Goal: Information Seeking & Learning: Learn about a topic

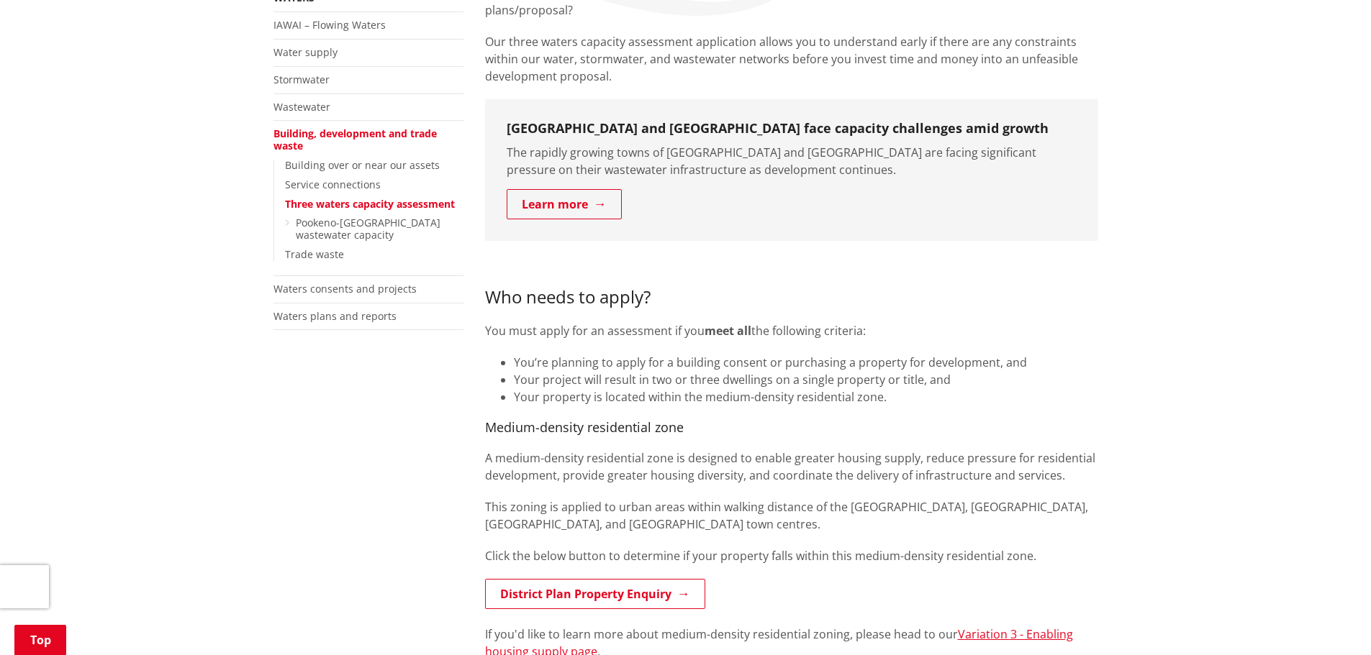
scroll to position [432, 0]
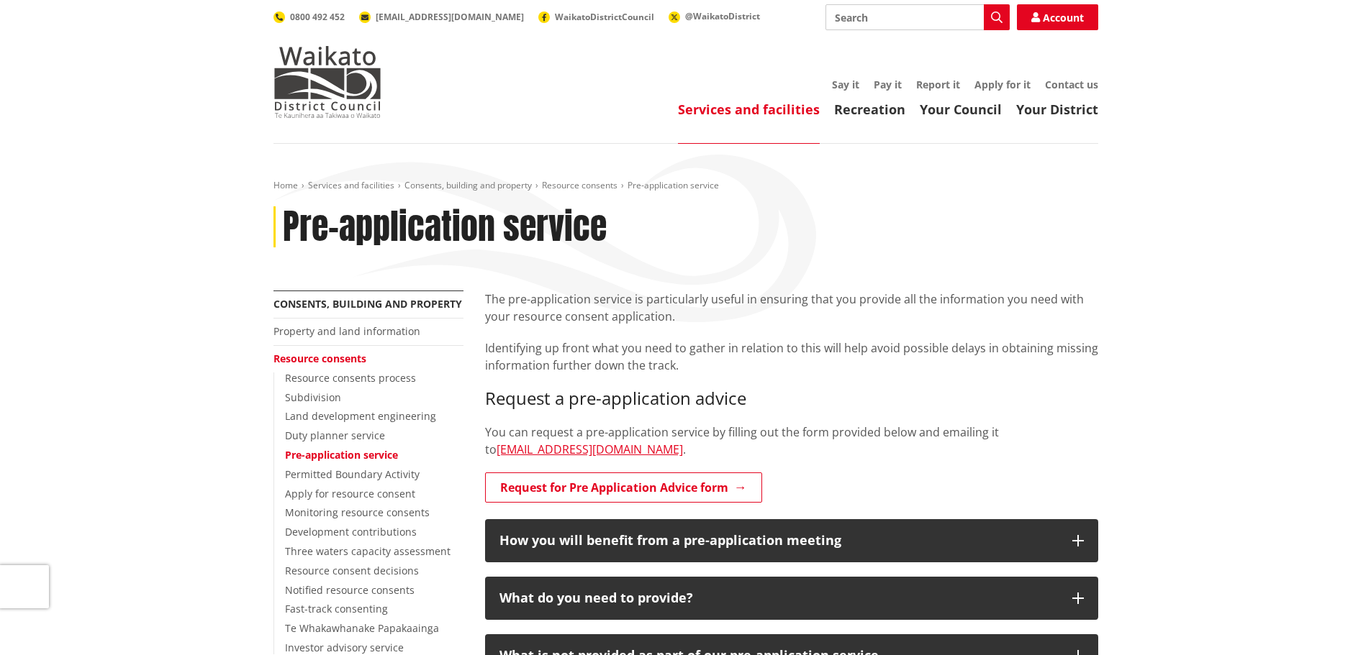
click at [1335, 373] on div "Home Services and facilities Consents, building and property Resource consents …" at bounding box center [685, 577] width 1371 height 866
click at [1057, 367] on p "Identifying up front what you need to gather in relation to this will help avoi…" at bounding box center [791, 357] width 613 height 35
click at [1078, 373] on p "Identifying up front what you need to gather in relation to this will help avoi…" at bounding box center [791, 357] width 613 height 35
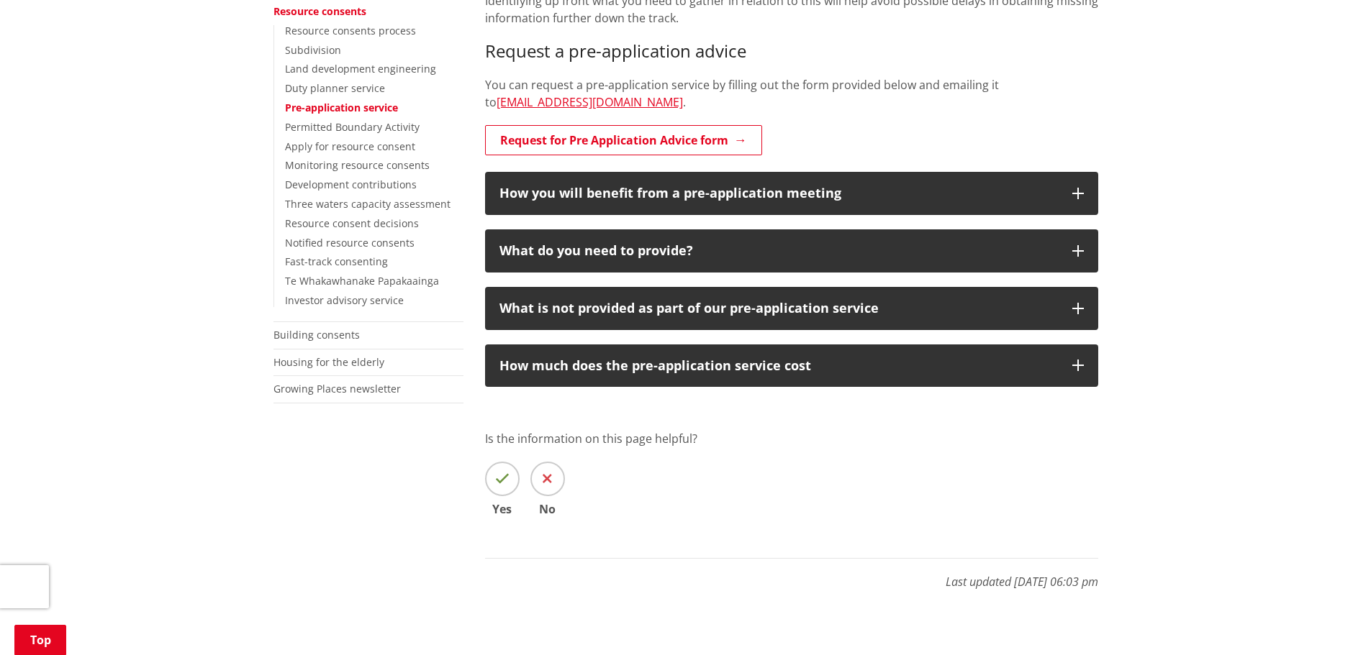
scroll to position [360, 0]
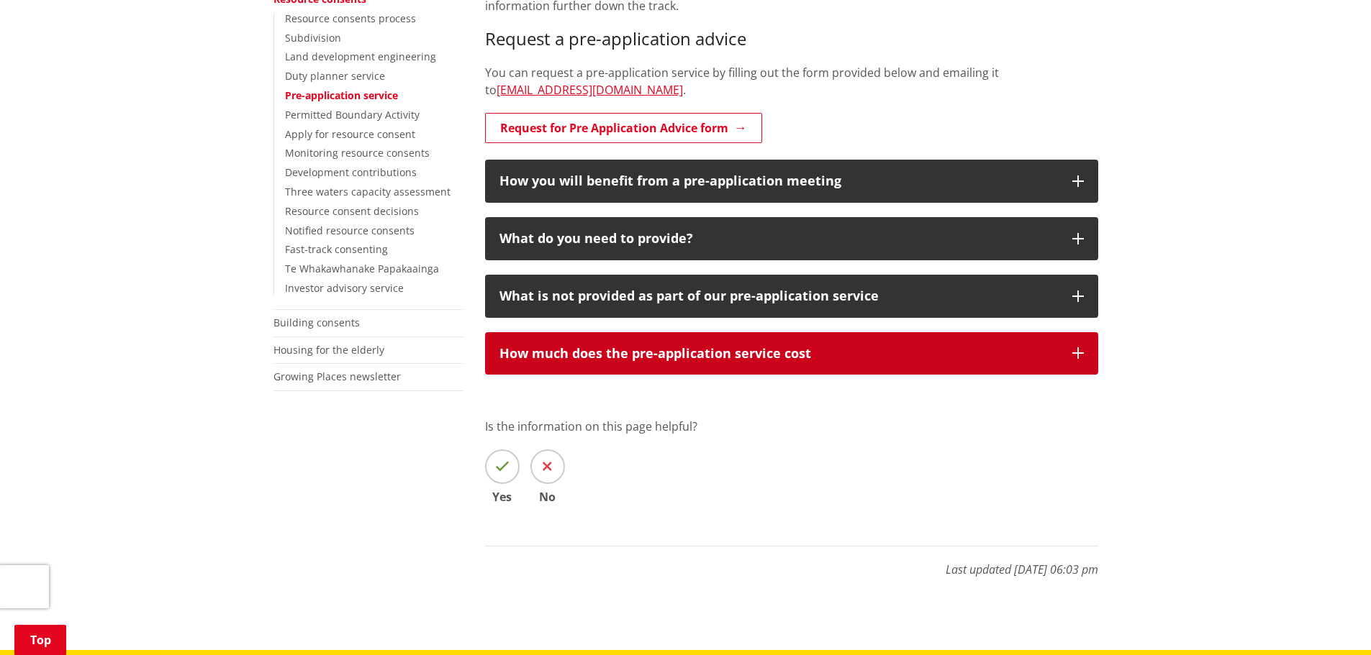
click at [754, 356] on div "How much does the pre-application service cost" at bounding box center [778, 354] width 558 height 14
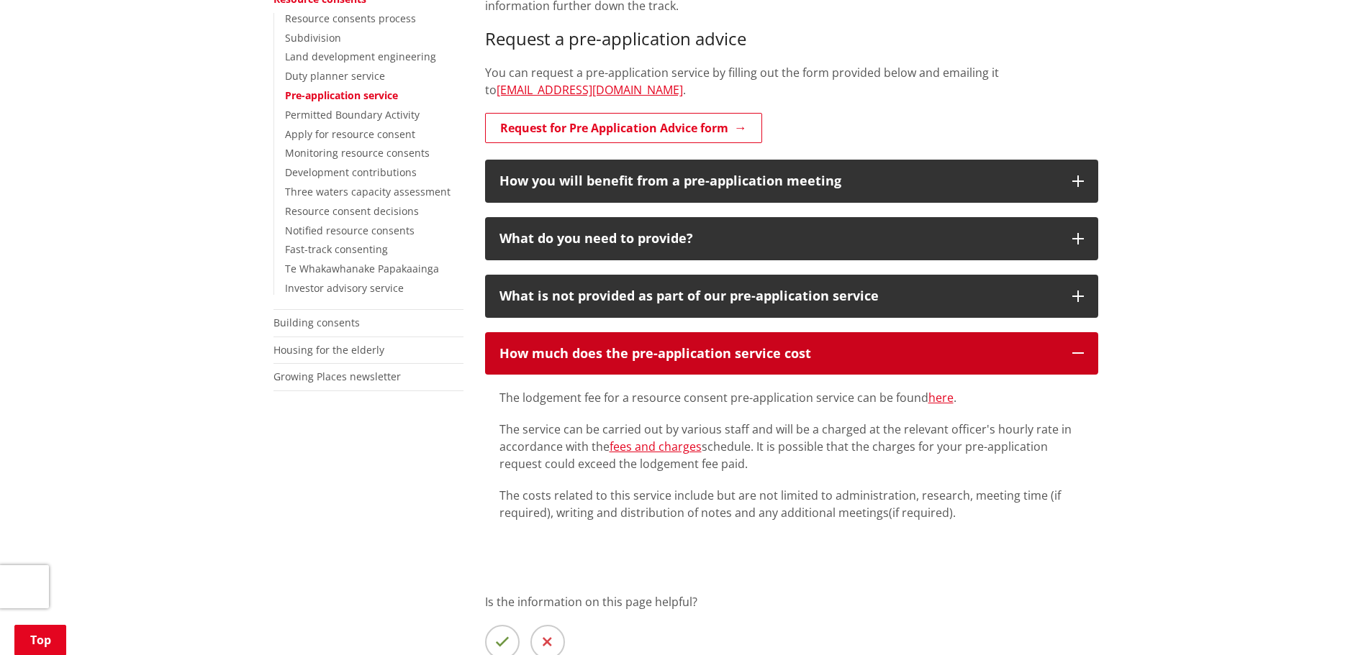
click at [755, 356] on div "How much does the pre-application service cost" at bounding box center [778, 354] width 558 height 14
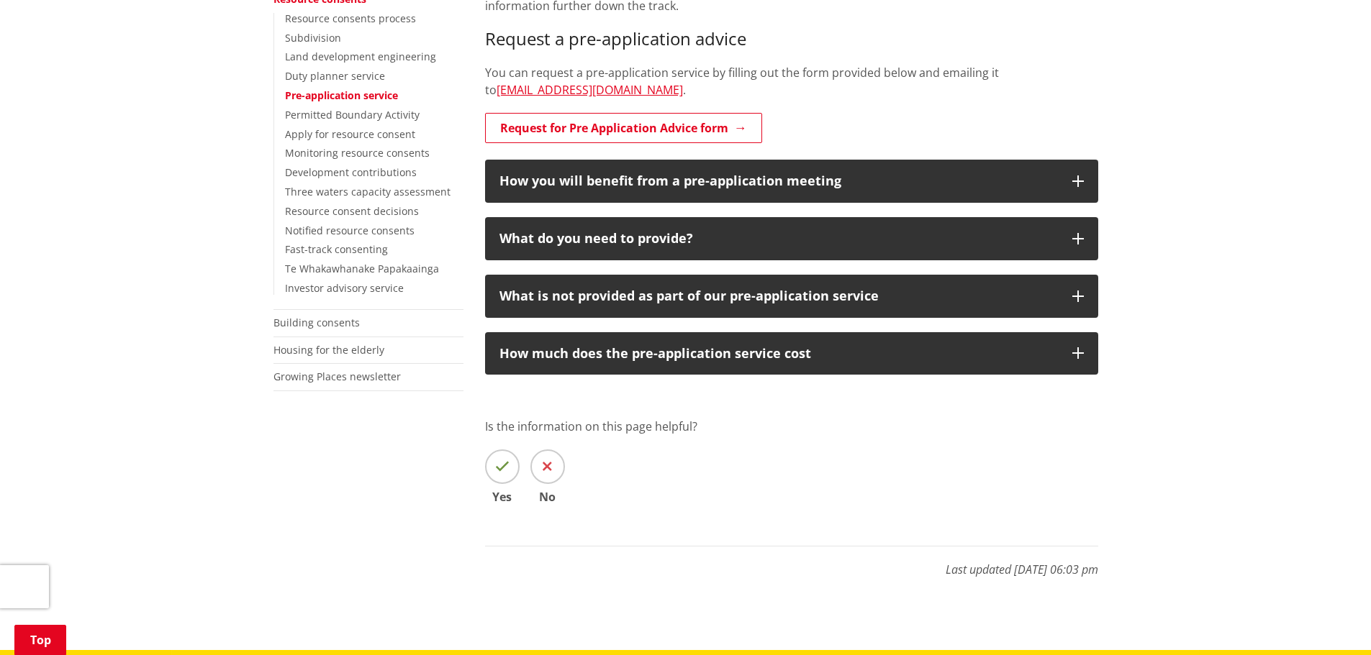
click at [1135, 447] on div "Home Services and facilities Consents, building and property Resource consents …" at bounding box center [685, 217] width 1371 height 866
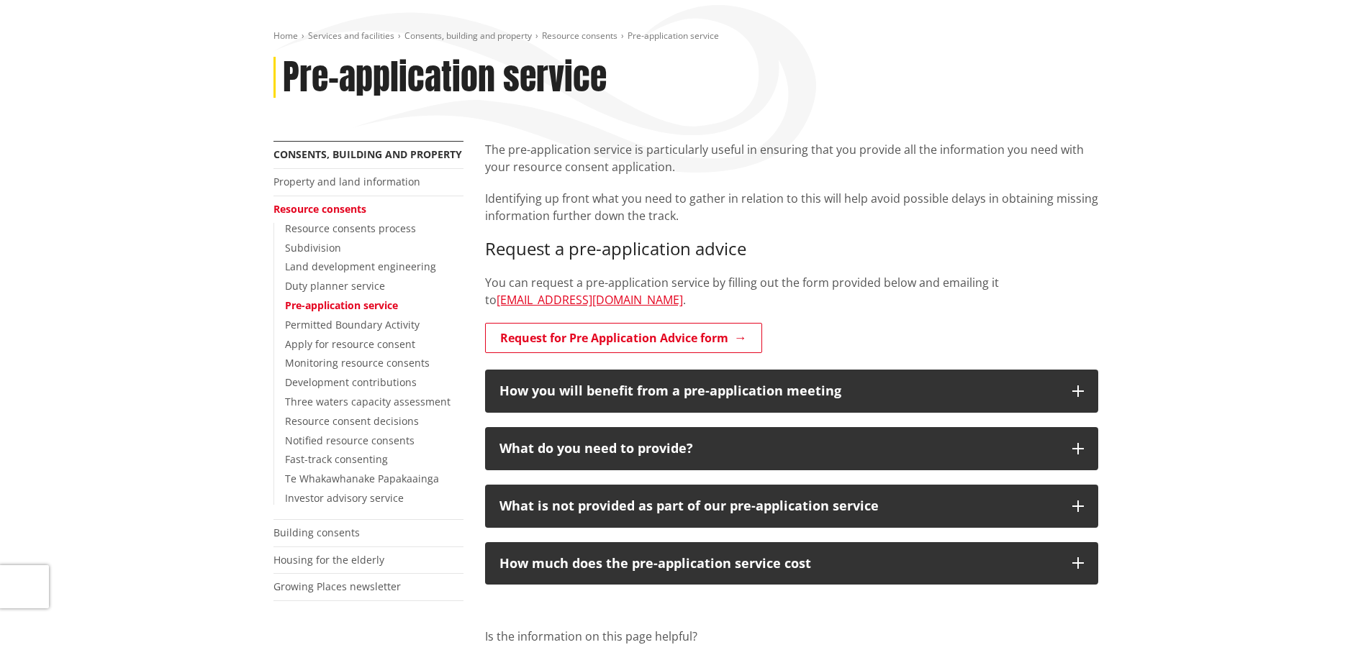
scroll to position [144, 0]
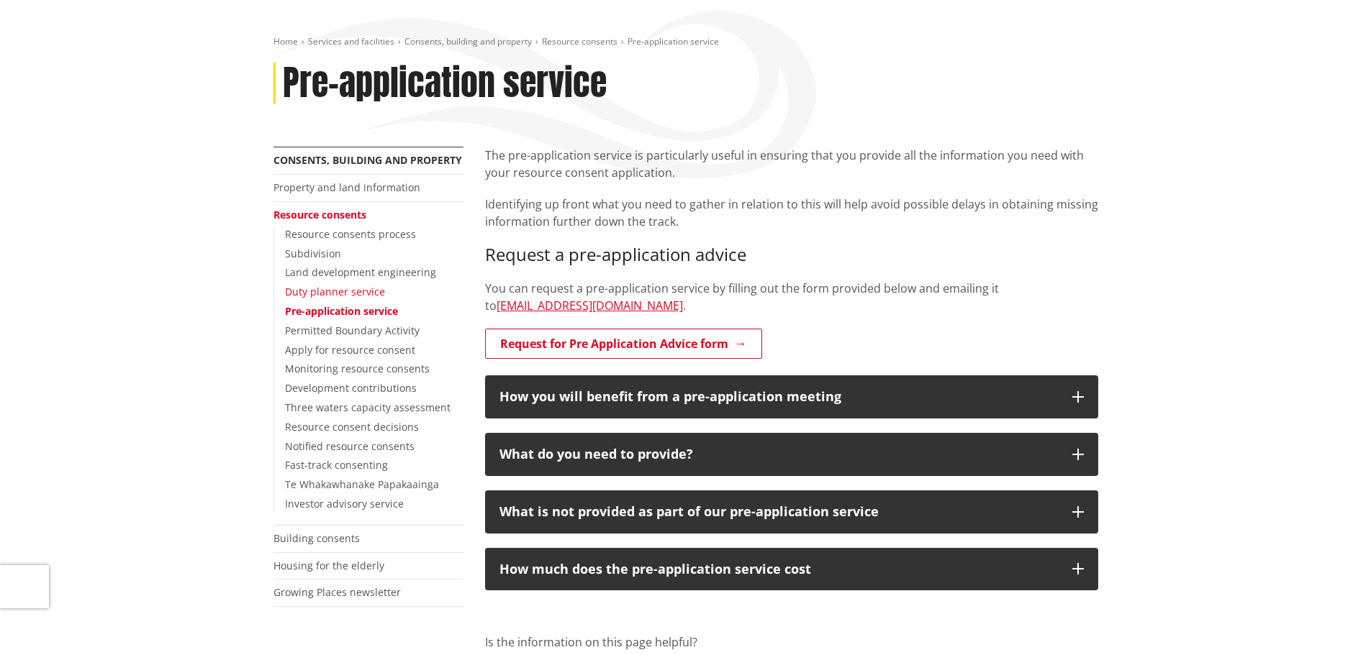
click at [355, 293] on link "Duty planner service" at bounding box center [335, 292] width 100 height 14
